Goal: Transaction & Acquisition: Purchase product/service

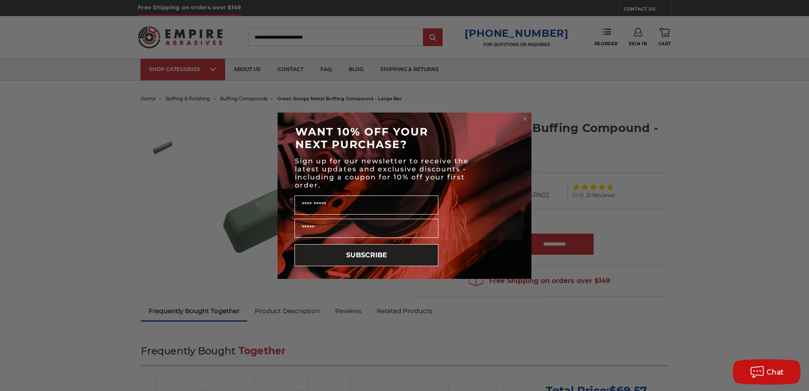
click at [528, 116] on circle "Close dialog" at bounding box center [525, 119] width 8 height 8
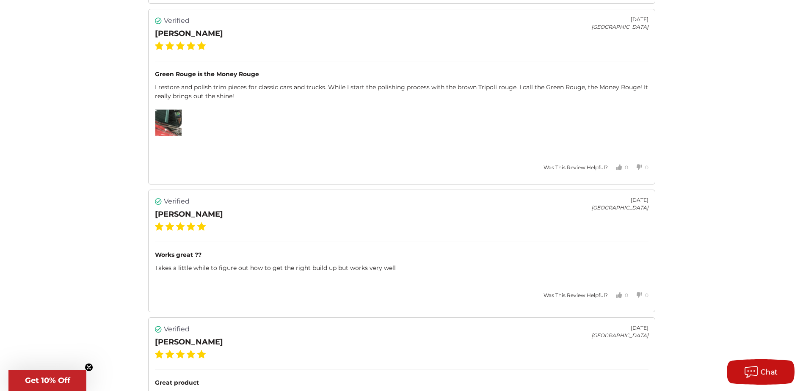
scroll to position [2186, 0]
click at [169, 125] on img at bounding box center [168, 122] width 26 height 26
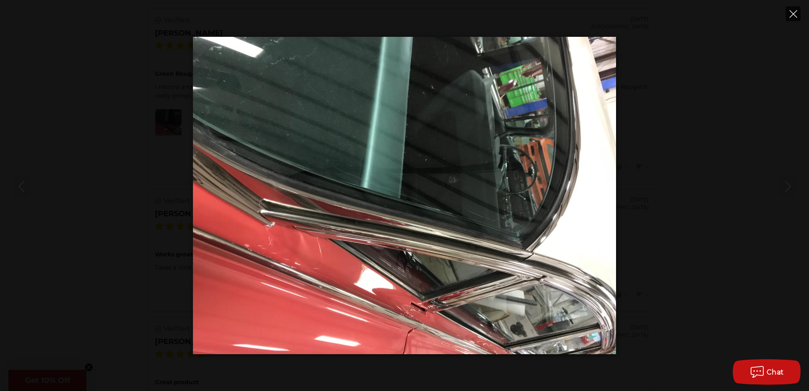
click at [795, 11] on icon "Close" at bounding box center [794, 14] width 8 height 8
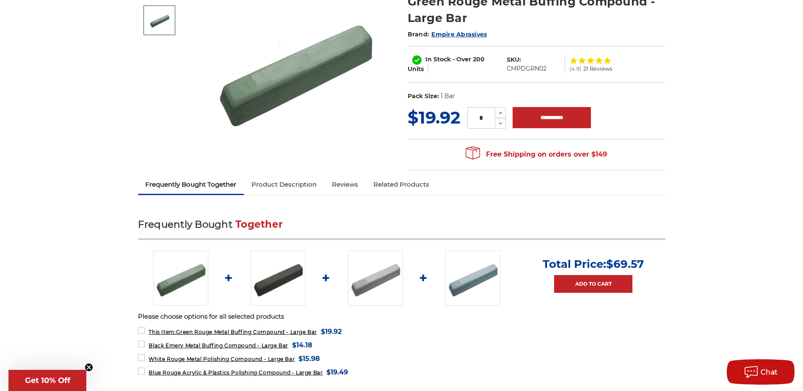
scroll to position [0, 0]
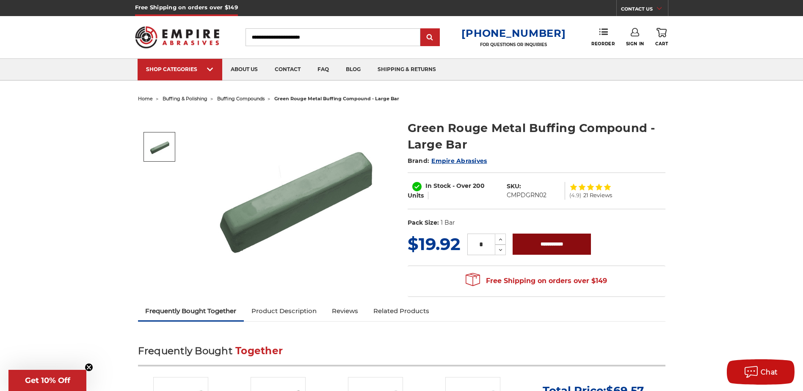
click at [565, 243] on input "**********" at bounding box center [552, 244] width 78 height 21
type input "**********"
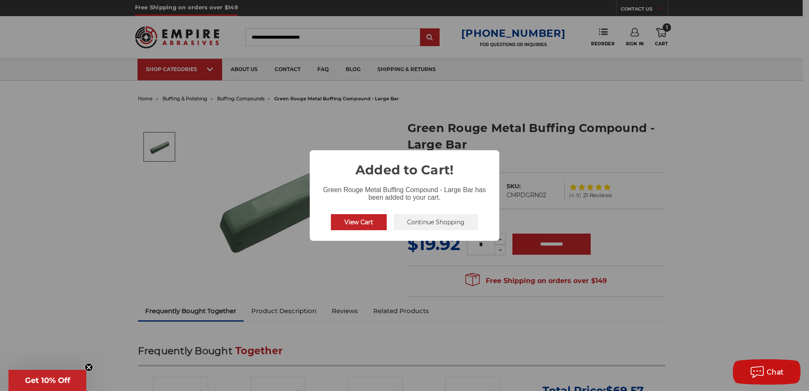
click at [407, 225] on button "Continue Shopping" at bounding box center [436, 222] width 85 height 16
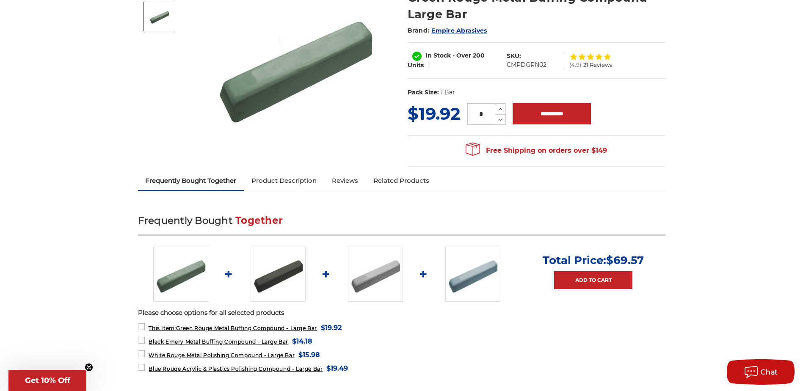
scroll to position [131, 0]
click at [383, 185] on link "Related Products" at bounding box center [401, 180] width 71 height 19
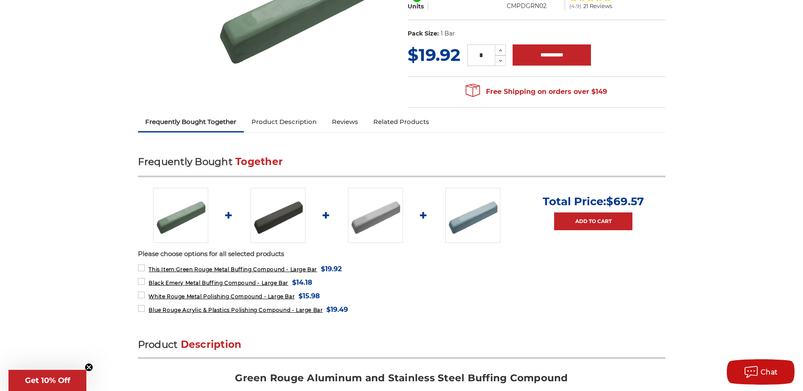
scroll to position [190, 0]
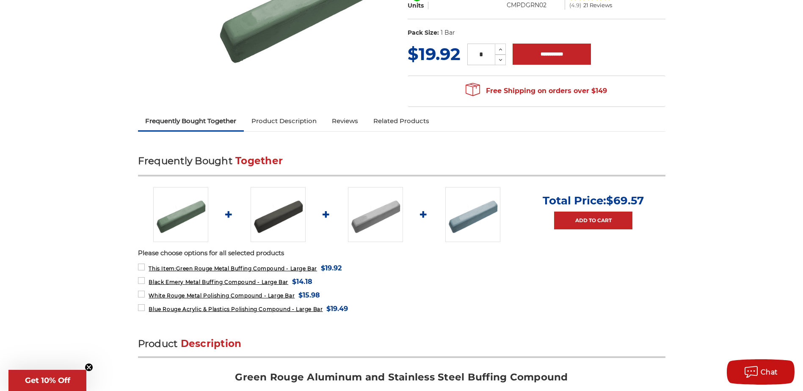
click at [270, 209] on img at bounding box center [278, 214] width 55 height 55
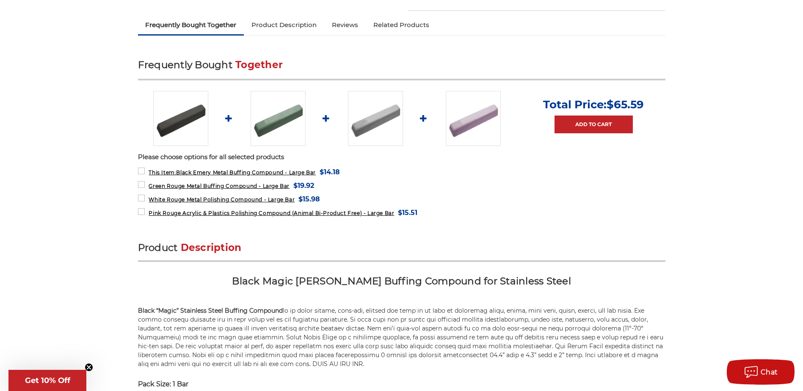
scroll to position [287, 0]
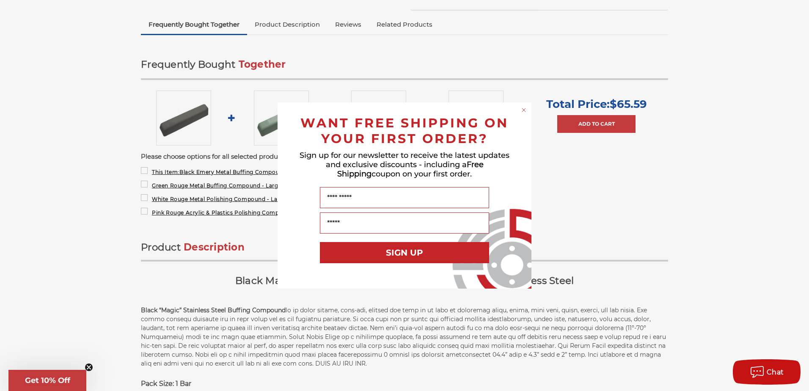
click at [525, 110] on circle "Close dialog" at bounding box center [524, 110] width 8 height 8
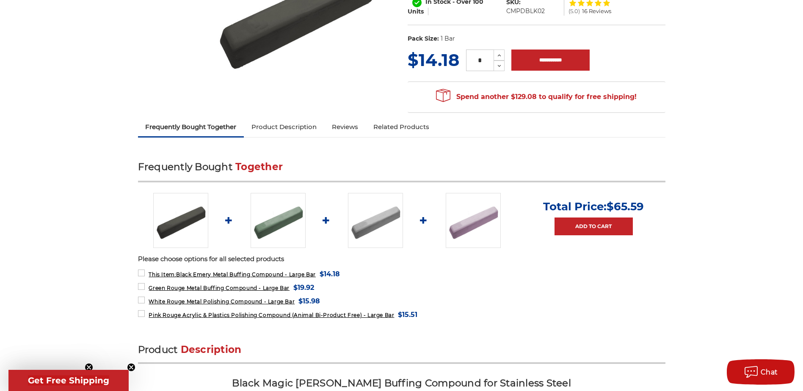
scroll to position [0, 0]
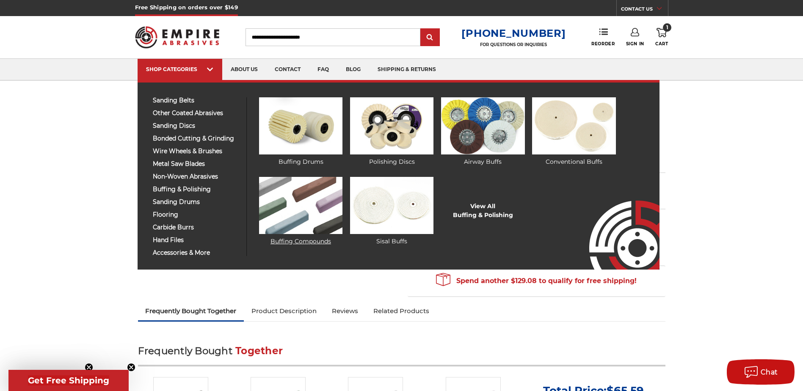
click at [300, 197] on img at bounding box center [300, 205] width 83 height 57
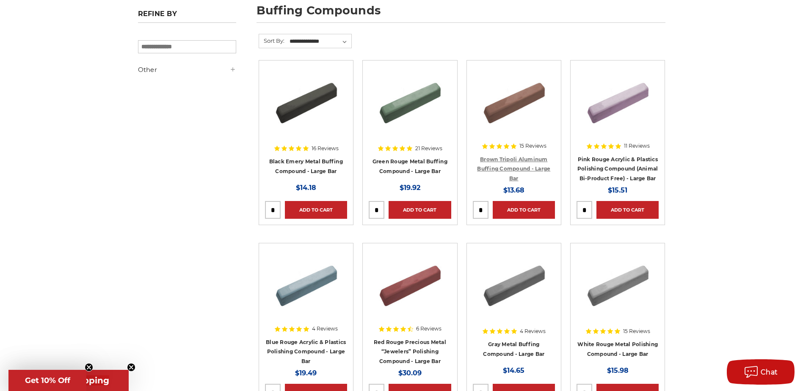
scroll to position [128, 0]
click at [404, 351] on link "Red Rouge Precious Metal “Jewelers” Polishing Compound - Large Bar" at bounding box center [410, 351] width 72 height 25
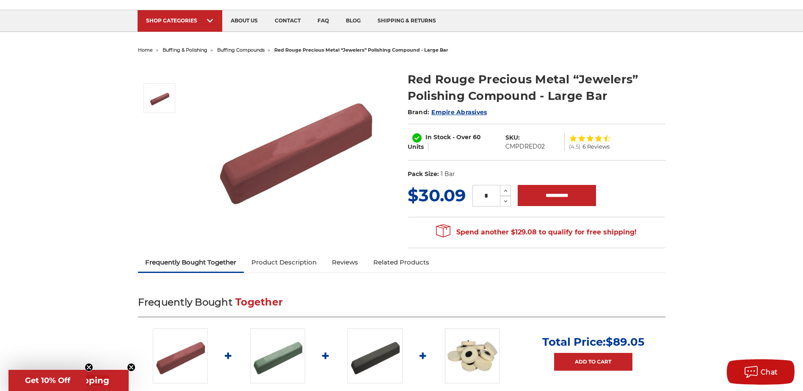
scroll to position [48, 0]
click at [563, 201] on input "**********" at bounding box center [557, 195] width 78 height 21
type input "**********"
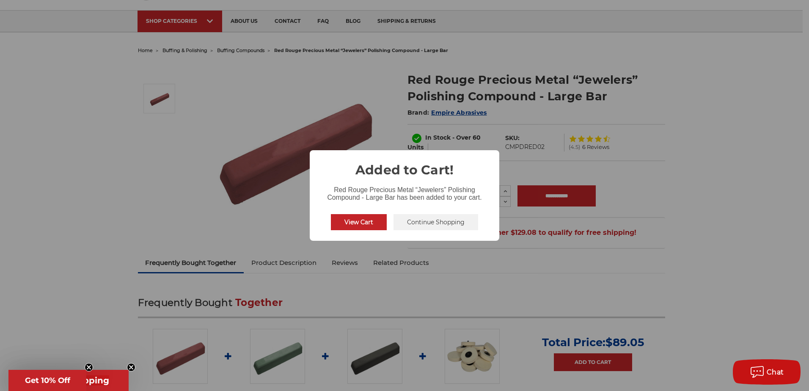
click at [426, 229] on button "Continue Shopping" at bounding box center [436, 222] width 85 height 16
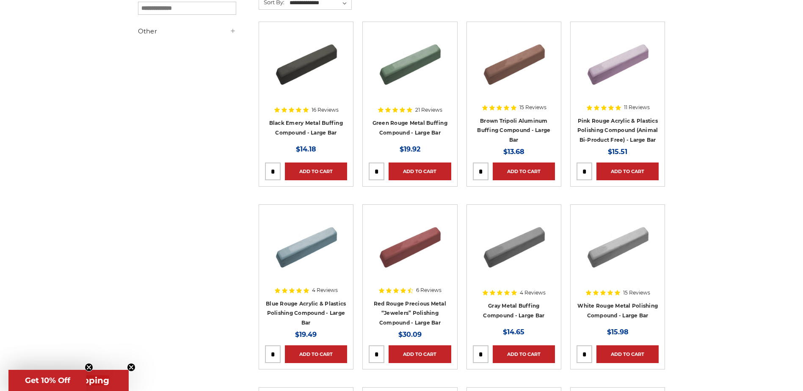
scroll to position [164, 0]
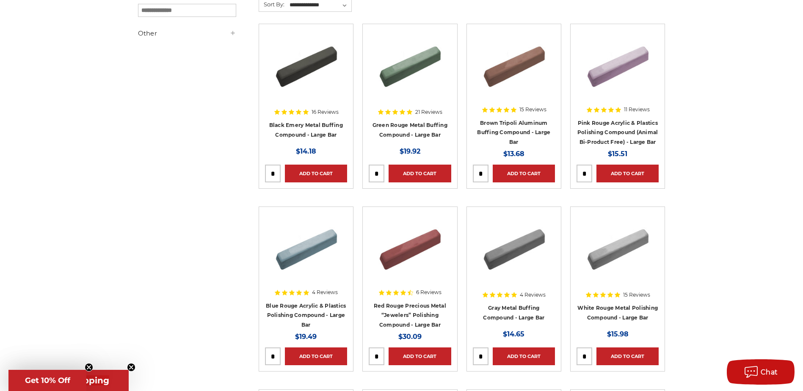
click at [505, 59] on img at bounding box center [514, 64] width 68 height 68
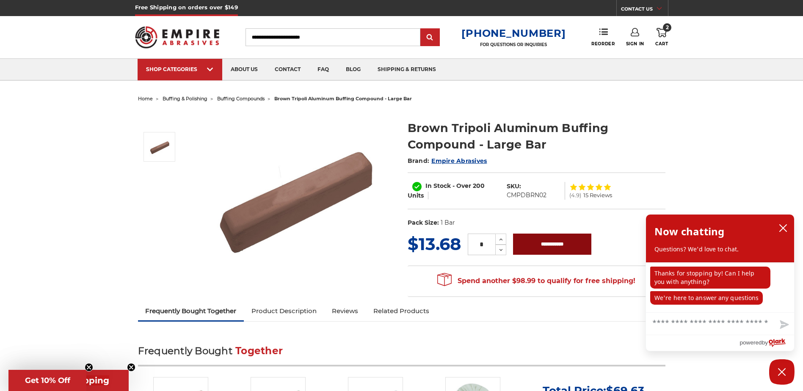
click at [542, 242] on input "**********" at bounding box center [552, 244] width 78 height 21
type input "**********"
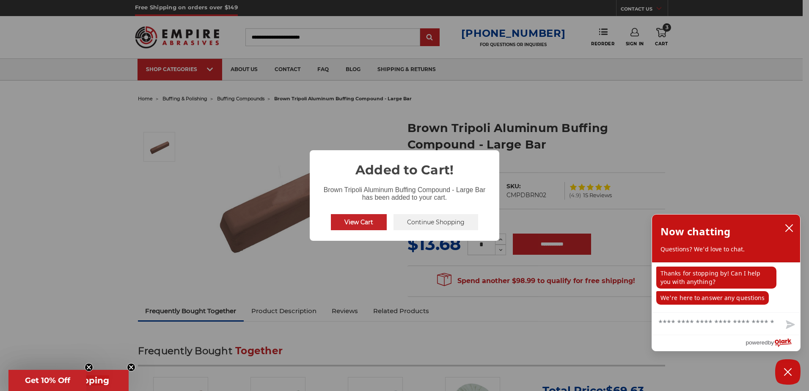
click at [447, 225] on button "Continue Shopping" at bounding box center [436, 222] width 85 height 16
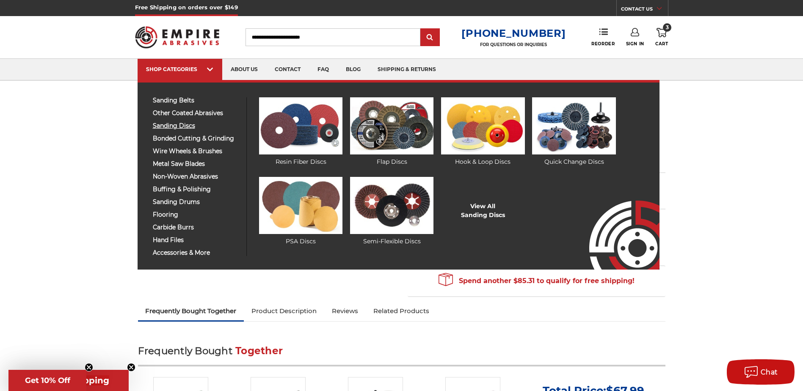
click at [168, 125] on span "sanding discs" at bounding box center [197, 126] width 88 height 6
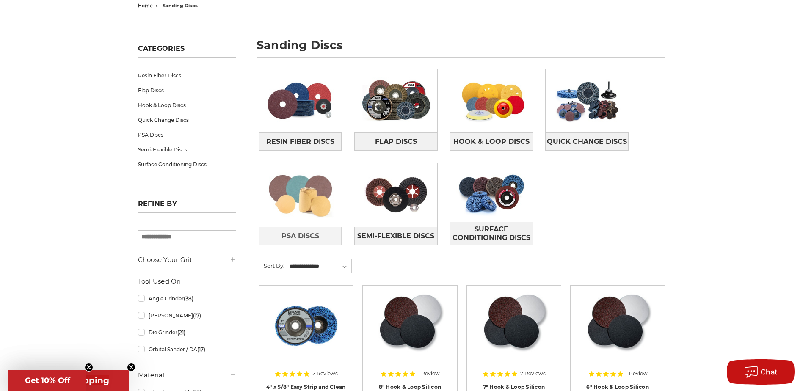
scroll to position [92, 0]
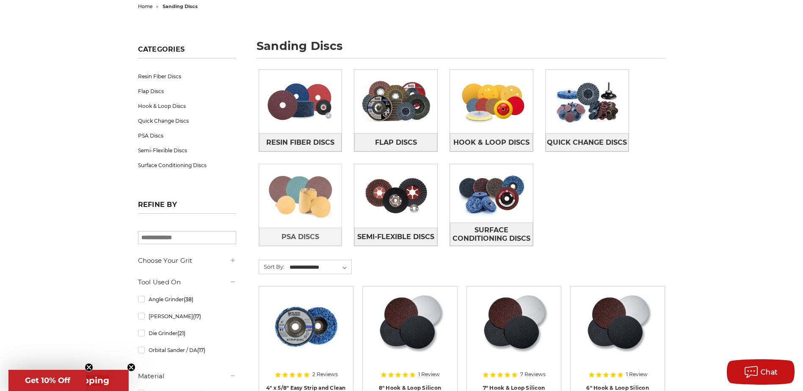
click at [276, 196] on img at bounding box center [300, 196] width 83 height 58
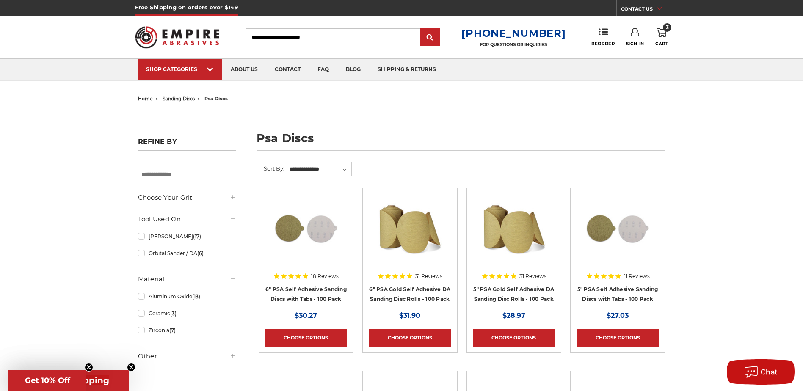
click at [402, 235] on img at bounding box center [410, 228] width 68 height 68
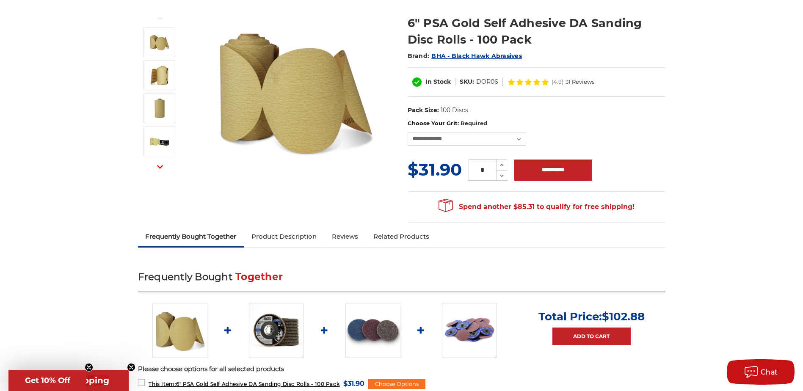
scroll to position [109, 0]
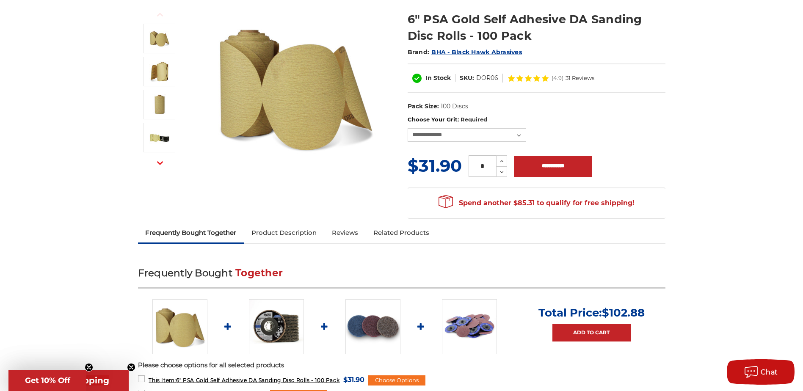
click at [280, 232] on link "Product Description" at bounding box center [284, 232] width 80 height 19
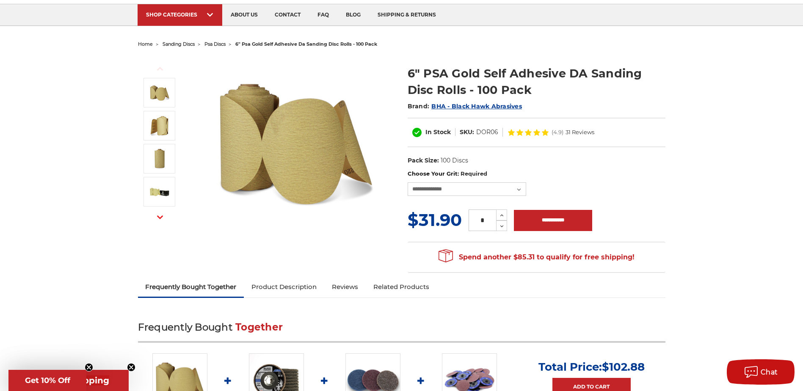
scroll to position [0, 0]
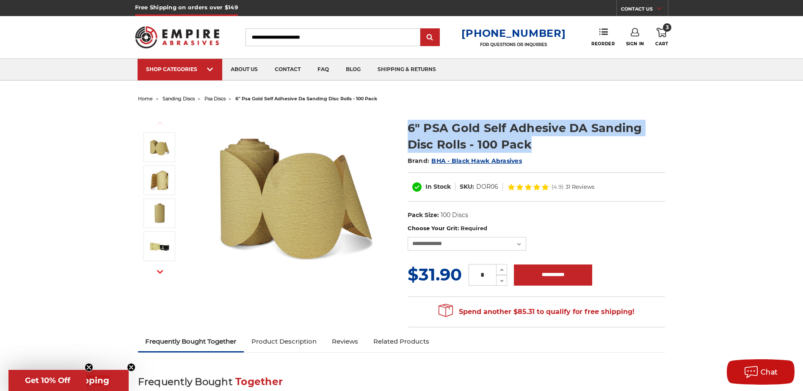
drag, startPoint x: 533, startPoint y: 148, endPoint x: 409, endPoint y: 132, distance: 125.5
click at [409, 132] on h1 "6" PSA Gold Self Adhesive DA Sanding Disc Rolls - 100 Pack" at bounding box center [537, 136] width 258 height 33
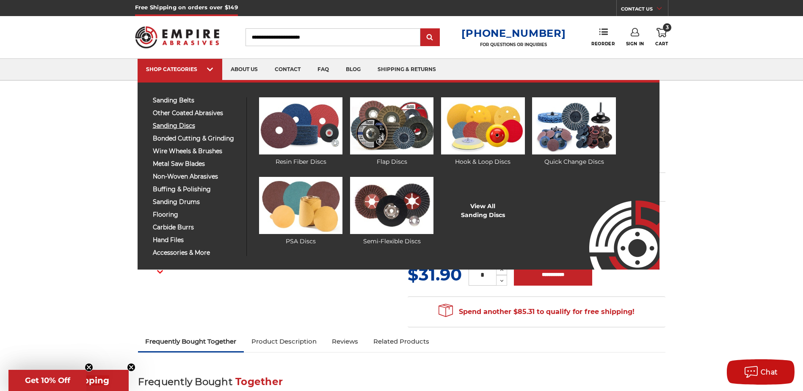
click at [190, 127] on span "sanding discs" at bounding box center [197, 126] width 88 height 6
click at [502, 123] on img at bounding box center [482, 125] width 83 height 57
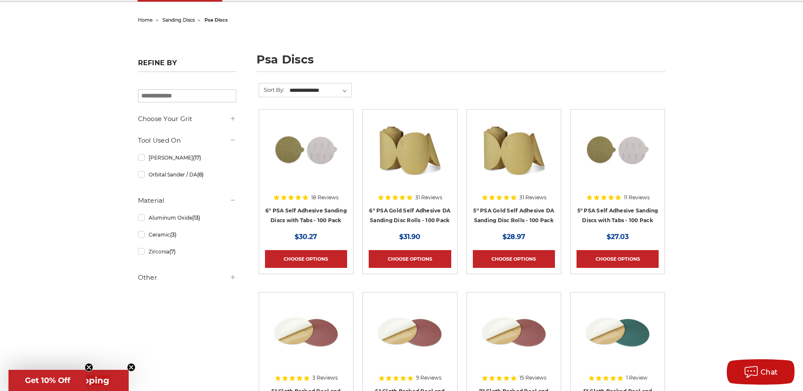
scroll to position [79, 0]
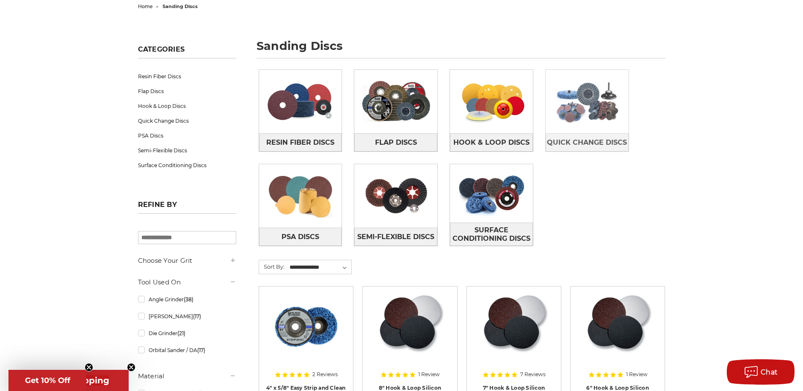
click at [593, 123] on img at bounding box center [587, 101] width 83 height 58
